Goal: Find specific page/section: Find specific page/section

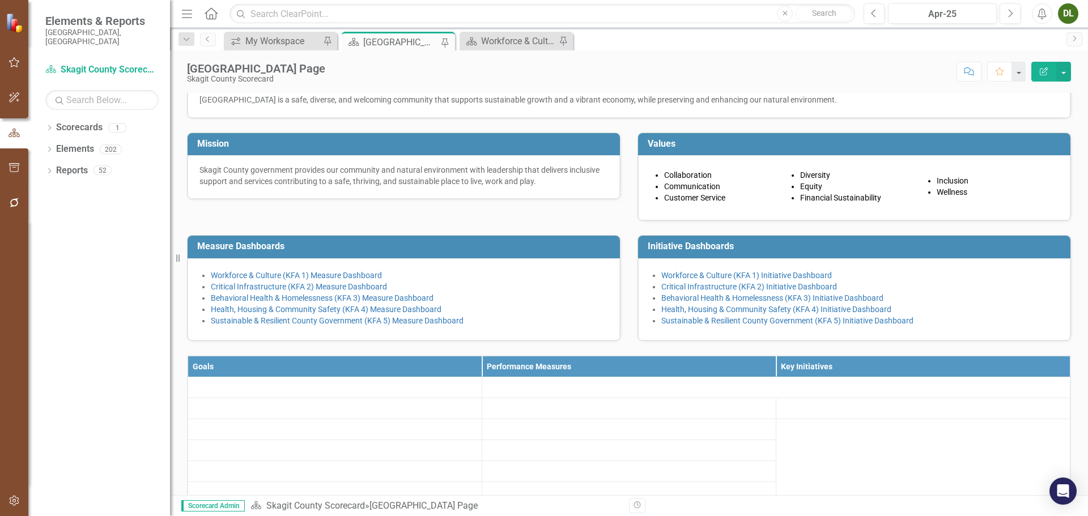
scroll to position [248, 0]
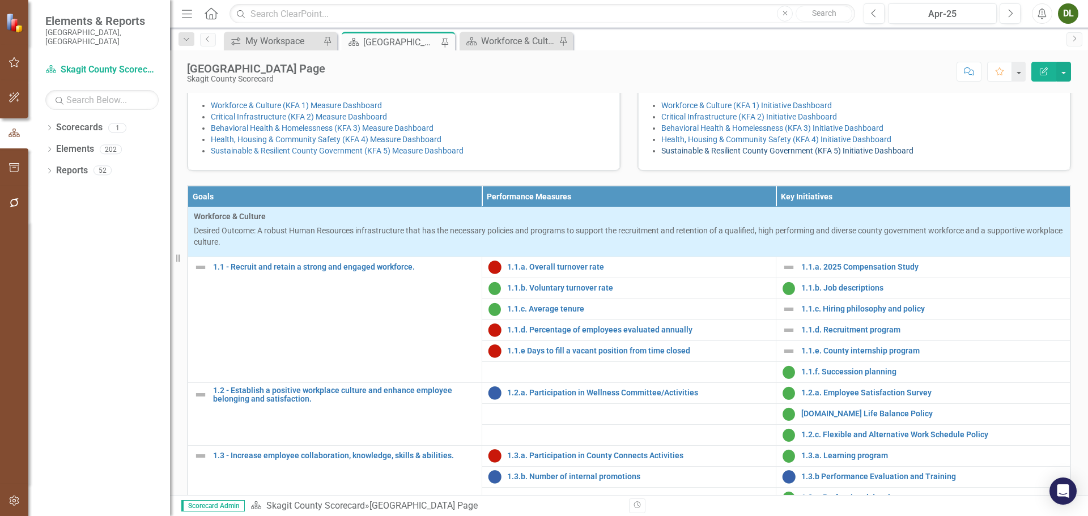
click at [689, 155] on link "Sustainable & Resilient County Government (KFA 5) Initiative Dashboard" at bounding box center [787, 150] width 252 height 9
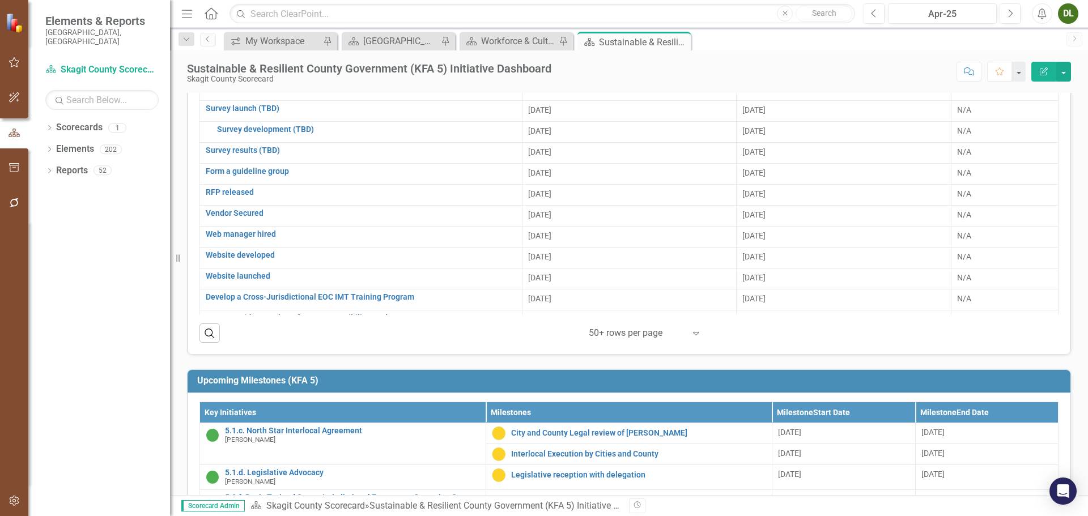
scroll to position [113, 0]
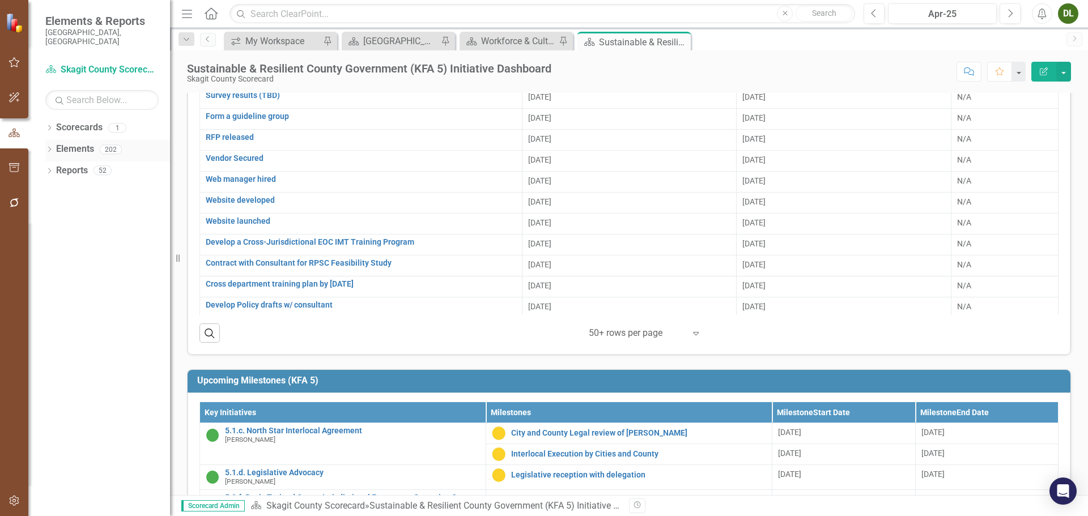
click at [49, 147] on icon "Dropdown" at bounding box center [49, 150] width 8 height 6
click at [112, 204] on div "Key Initiative Key Initiatives" at bounding box center [98, 213] width 73 height 19
click at [117, 207] on link "Key Initiative Key Initiatives" at bounding box center [98, 213] width 73 height 13
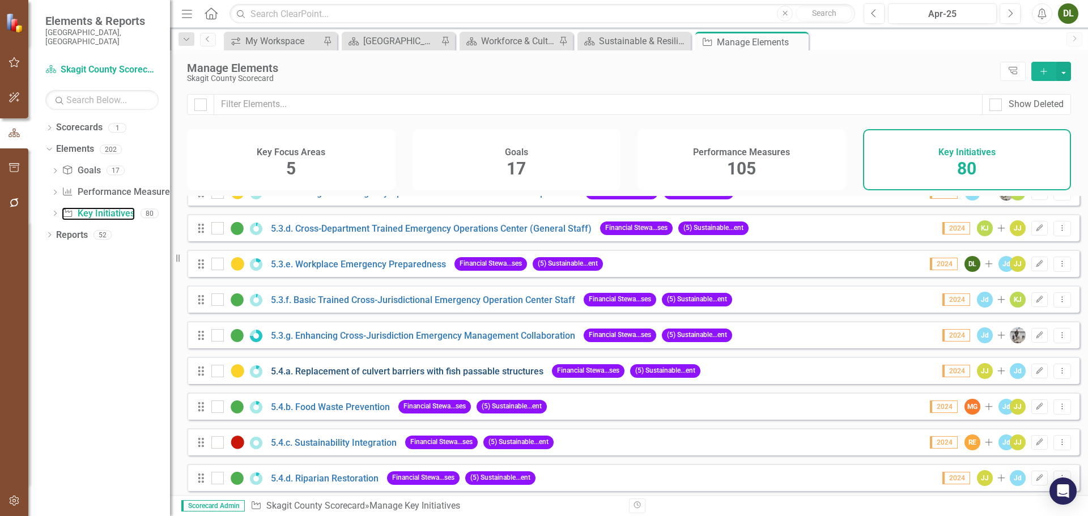
scroll to position [2153, 0]
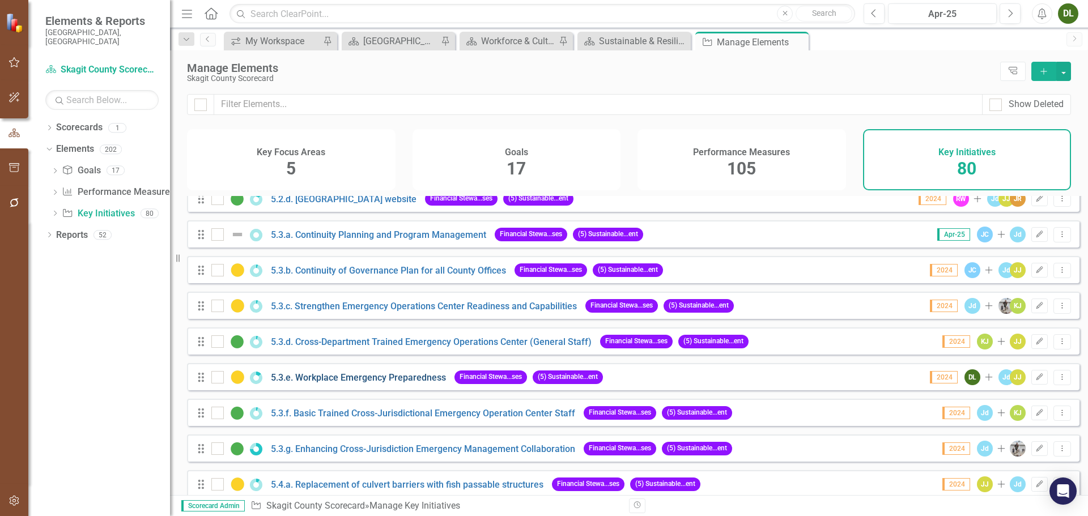
click at [409, 383] on link "5.3.e. Workplace Emergency Preparedness" at bounding box center [358, 377] width 175 height 11
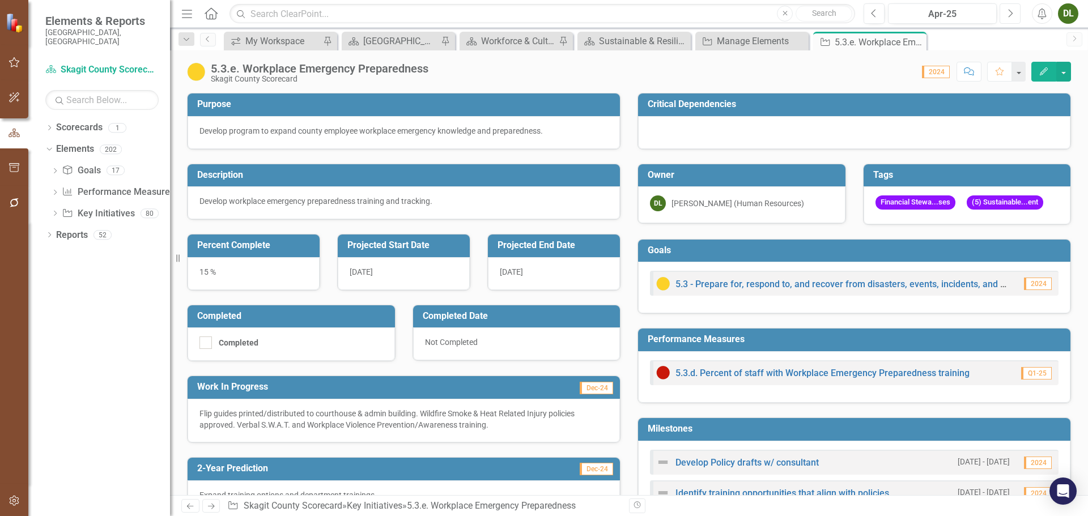
click at [1014, 15] on button "Next" at bounding box center [1009, 13] width 21 height 20
